Goal: Transaction & Acquisition: Download file/media

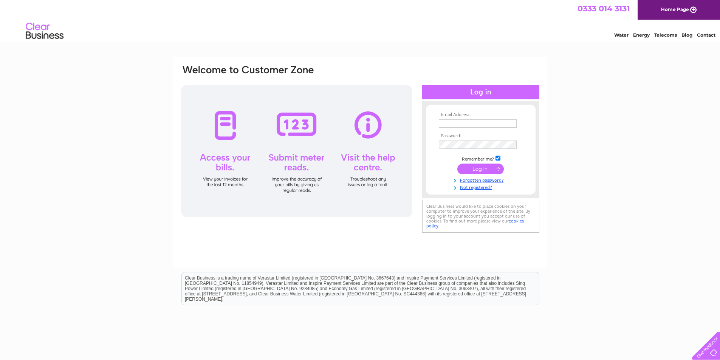
type input "stuart@smcllp.co.uk"
click at [478, 167] on input "submit" at bounding box center [480, 169] width 46 height 11
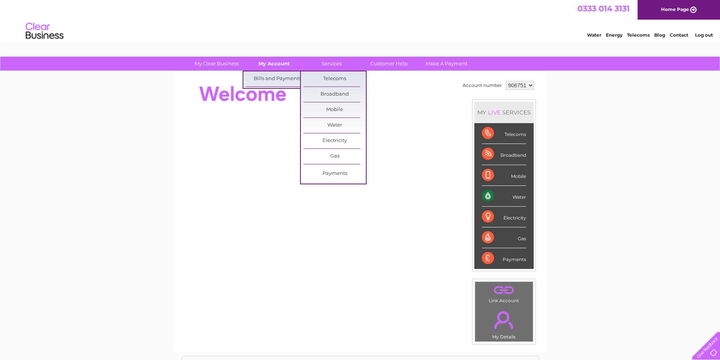
click at [264, 64] on link "My Account" at bounding box center [274, 64] width 62 height 14
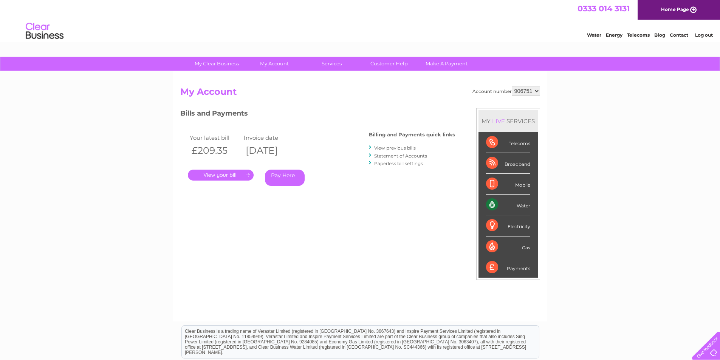
click at [234, 173] on link "." at bounding box center [221, 175] width 66 height 11
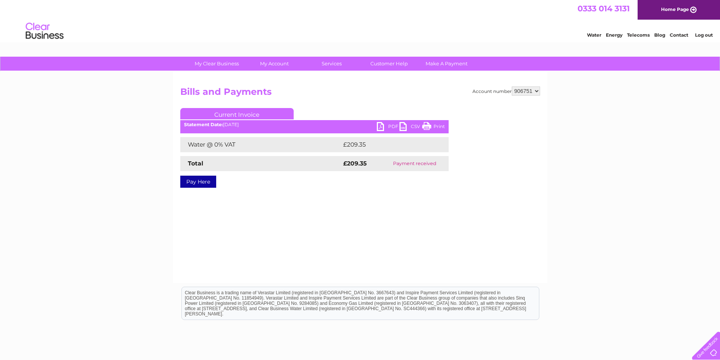
click at [387, 129] on link "PDF" at bounding box center [388, 127] width 23 height 11
click at [395, 124] on link "PDF" at bounding box center [388, 127] width 23 height 11
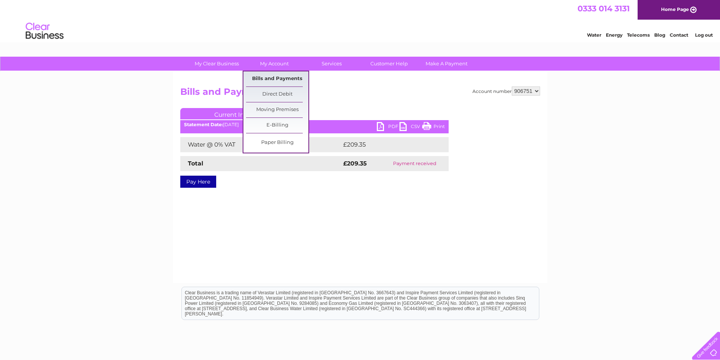
click at [276, 81] on link "Bills and Payments" at bounding box center [277, 78] width 62 height 15
click at [274, 81] on link "Bills and Payments" at bounding box center [277, 78] width 62 height 15
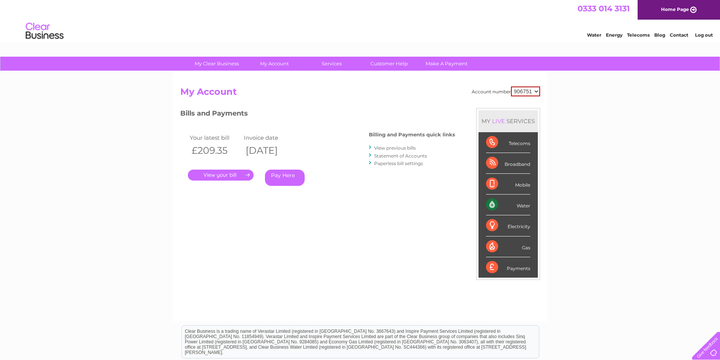
click at [406, 147] on link "View previous bills" at bounding box center [395, 148] width 42 height 6
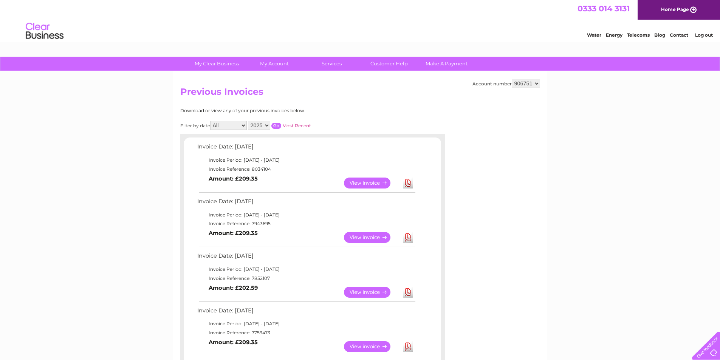
click at [406, 240] on link "Download" at bounding box center [407, 237] width 9 height 11
click at [410, 295] on link "Download" at bounding box center [407, 292] width 9 height 11
click at [536, 85] on select "906751 906752 915524" at bounding box center [526, 83] width 28 height 9
select select "906752"
click at [512, 79] on select "906751 906752 915524" at bounding box center [526, 83] width 28 height 9
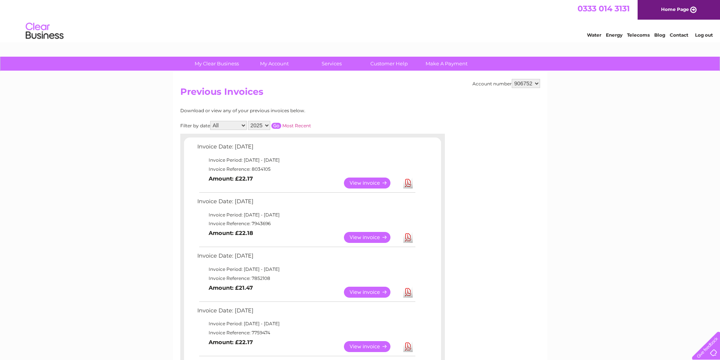
click at [410, 186] on link "Download" at bounding box center [407, 183] width 9 height 11
click at [410, 241] on link "Download" at bounding box center [407, 237] width 9 height 11
click at [407, 291] on link "Download" at bounding box center [407, 292] width 9 height 11
click at [532, 82] on select "906751 906752 915524" at bounding box center [526, 83] width 28 height 9
select select "915524"
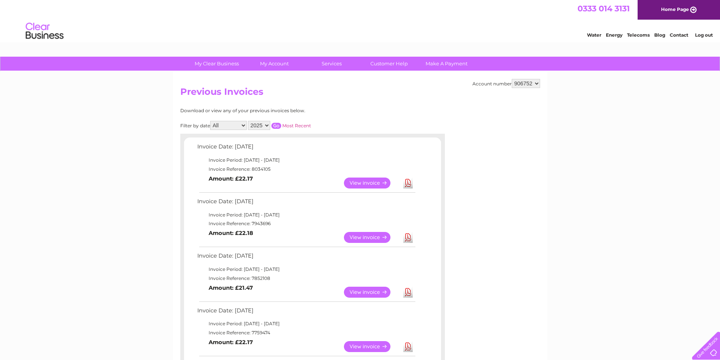
click at [512, 79] on select "906751 906752 915524" at bounding box center [526, 83] width 28 height 9
click at [407, 182] on link "Download" at bounding box center [407, 183] width 9 height 11
click at [412, 239] on link "Download" at bounding box center [407, 237] width 9 height 11
click at [406, 237] on link "Download" at bounding box center [407, 237] width 9 height 11
click at [407, 297] on link "Download" at bounding box center [407, 292] width 9 height 11
